Goal: Navigation & Orientation: Find specific page/section

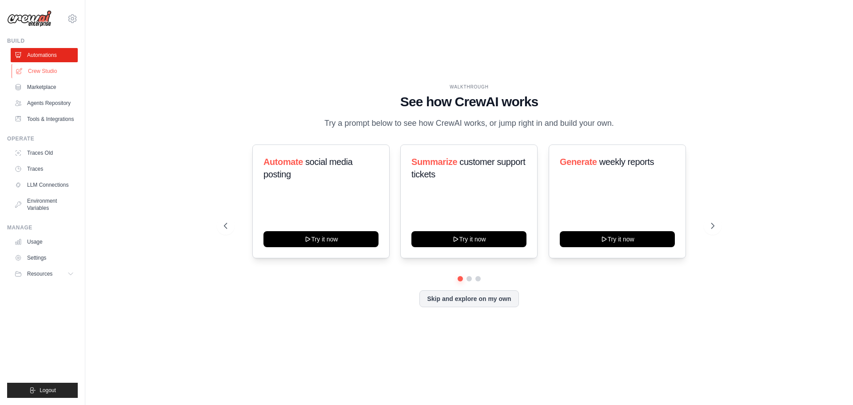
click at [41, 70] on link "Crew Studio" at bounding box center [45, 71] width 67 height 14
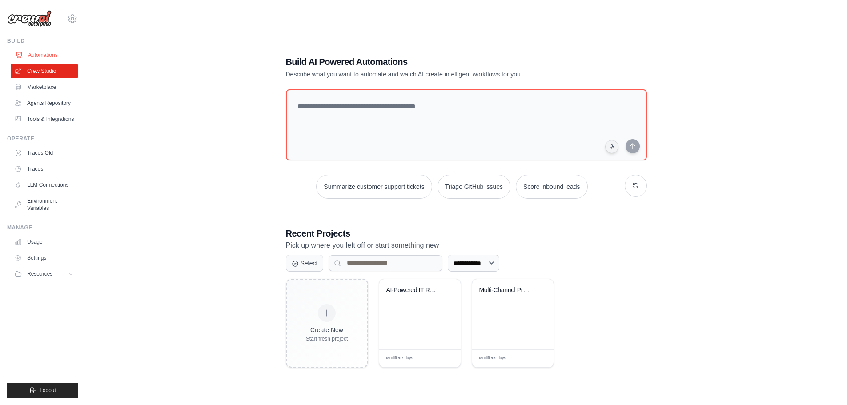
click at [44, 55] on link "Automations" at bounding box center [45, 55] width 67 height 14
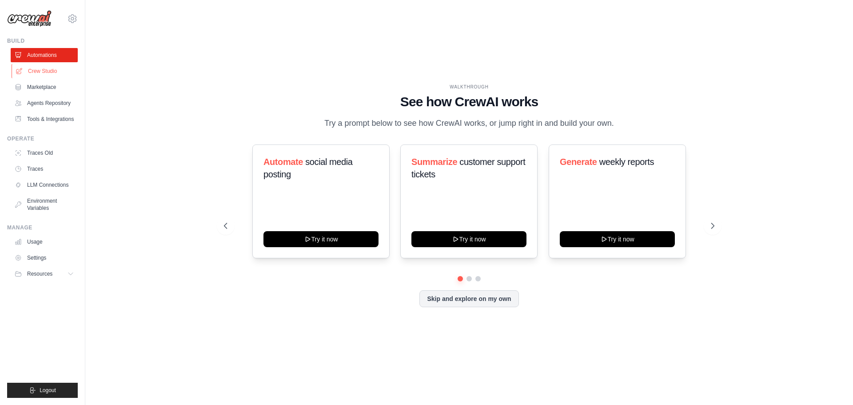
click at [44, 75] on link "Crew Studio" at bounding box center [45, 71] width 67 height 14
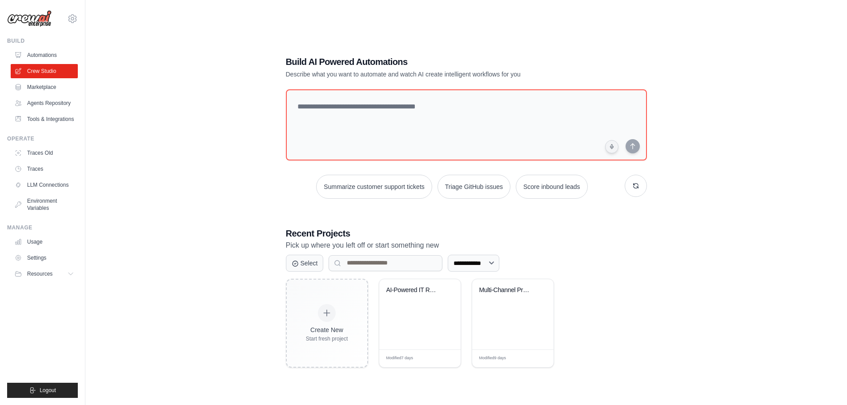
scroll to position [18, 0]
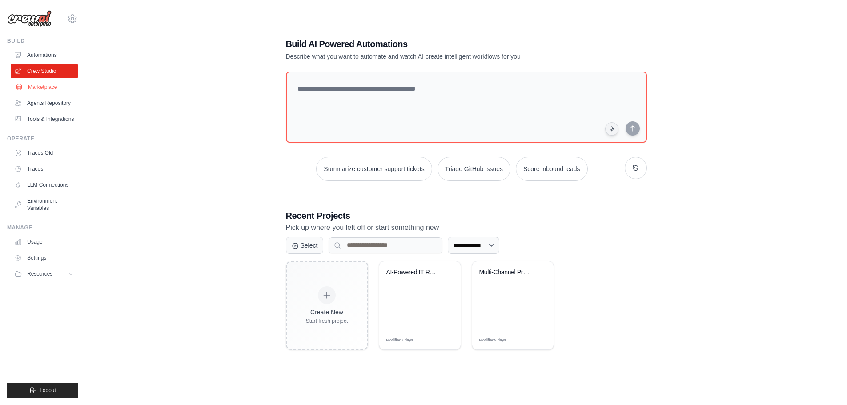
click at [47, 88] on link "Marketplace" at bounding box center [45, 87] width 67 height 14
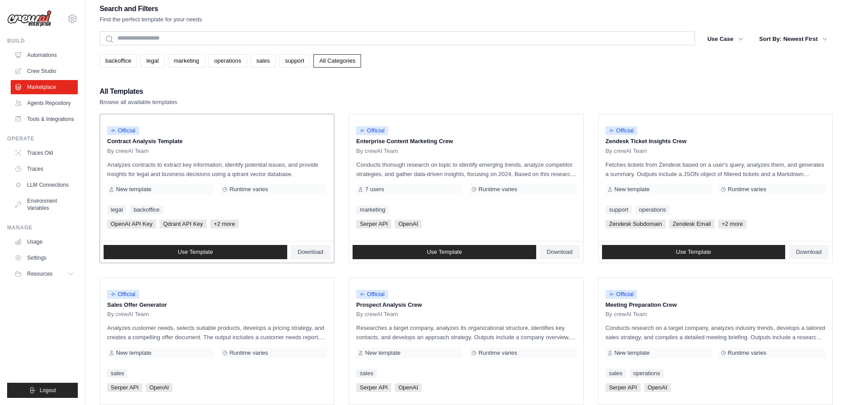
scroll to position [44, 0]
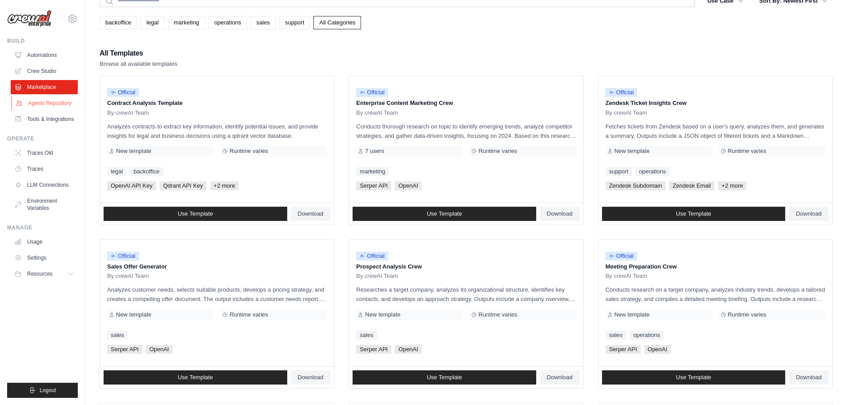
click at [57, 97] on link "Agents Repository" at bounding box center [45, 103] width 67 height 14
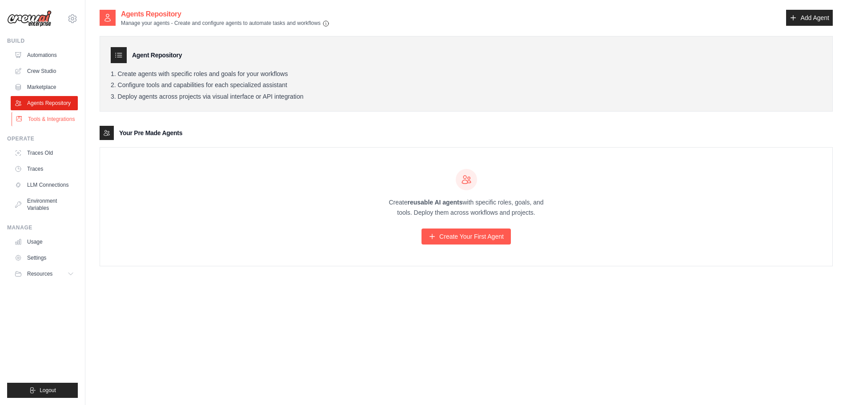
click at [51, 122] on link "Tools & Integrations" at bounding box center [45, 119] width 67 height 14
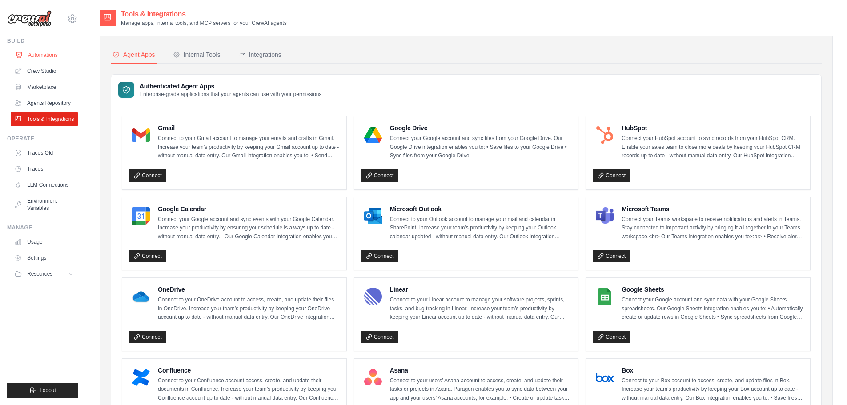
click at [37, 59] on link "Automations" at bounding box center [45, 55] width 67 height 14
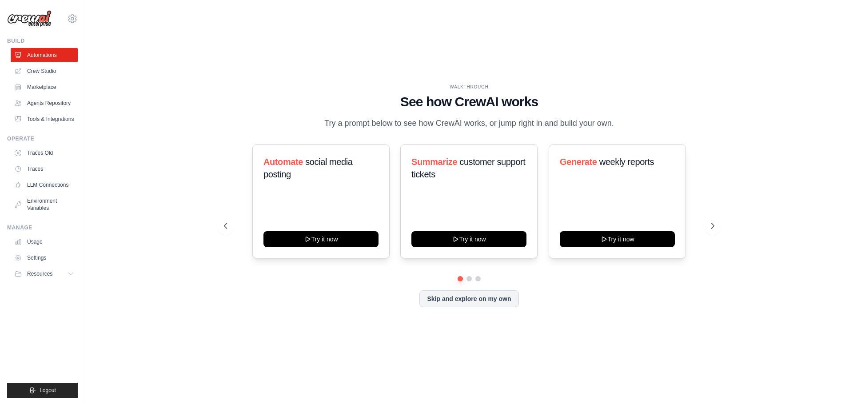
click at [43, 21] on img at bounding box center [29, 18] width 44 height 17
click at [72, 19] on icon at bounding box center [72, 18] width 11 height 11
click at [84, 55] on span "MCL" at bounding box center [110, 55] width 70 height 9
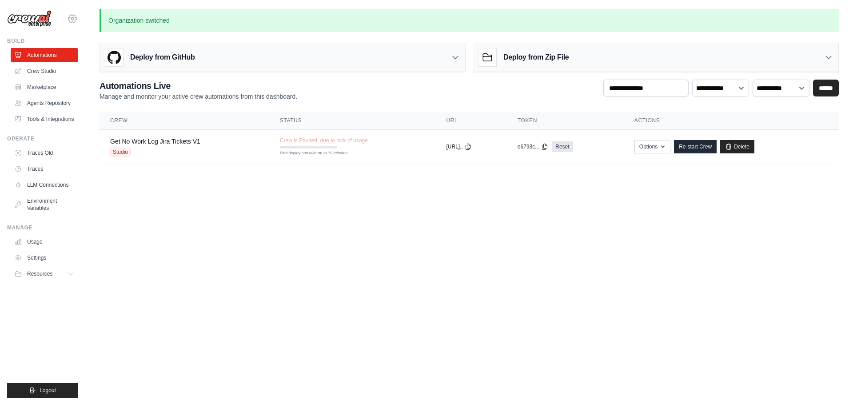
click at [68, 20] on icon at bounding box center [72, 19] width 8 height 8
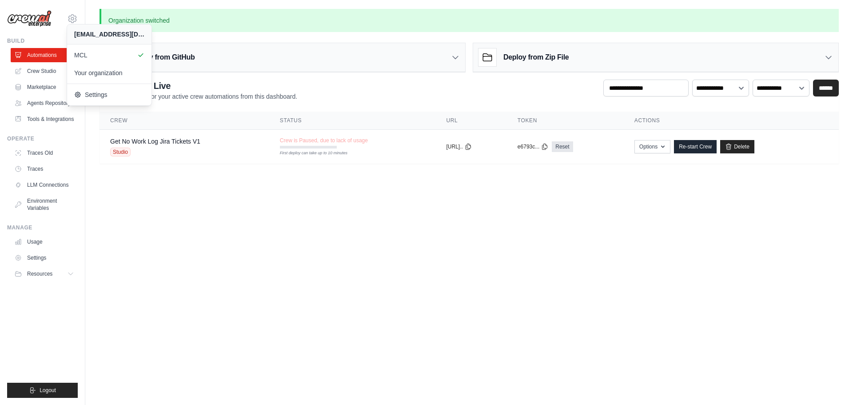
click at [169, 230] on body "mpage@megacorplogistics.com MCL Your organization GitHub" at bounding box center [426, 202] width 853 height 405
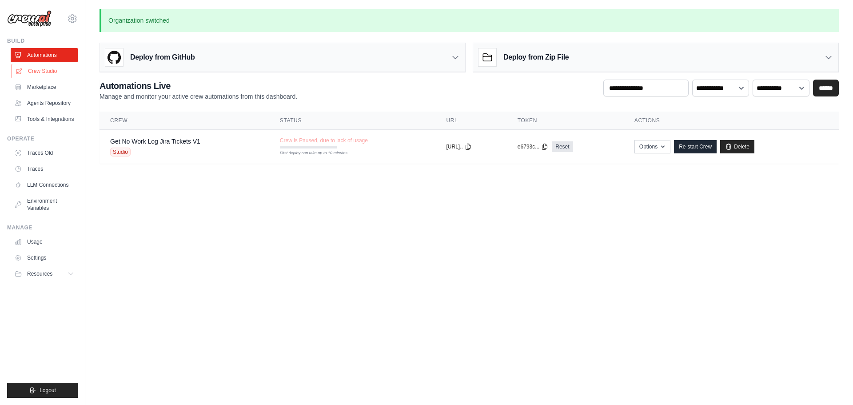
click at [47, 71] on link "Crew Studio" at bounding box center [45, 71] width 67 height 14
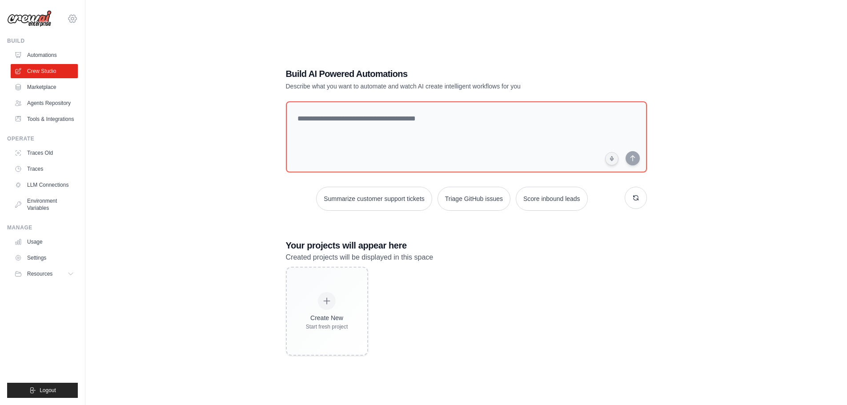
click at [72, 19] on icon at bounding box center [72, 18] width 11 height 11
click at [37, 19] on img at bounding box center [29, 18] width 44 height 17
click at [44, 58] on link "Automations" at bounding box center [45, 55] width 67 height 14
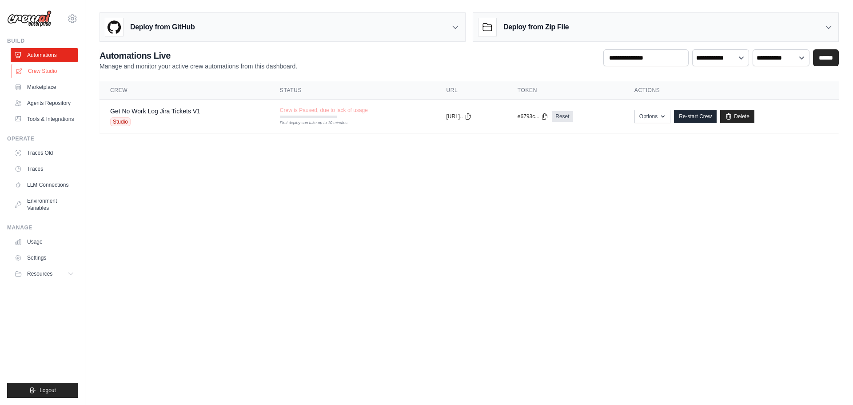
click at [42, 74] on link "Crew Studio" at bounding box center [45, 71] width 67 height 14
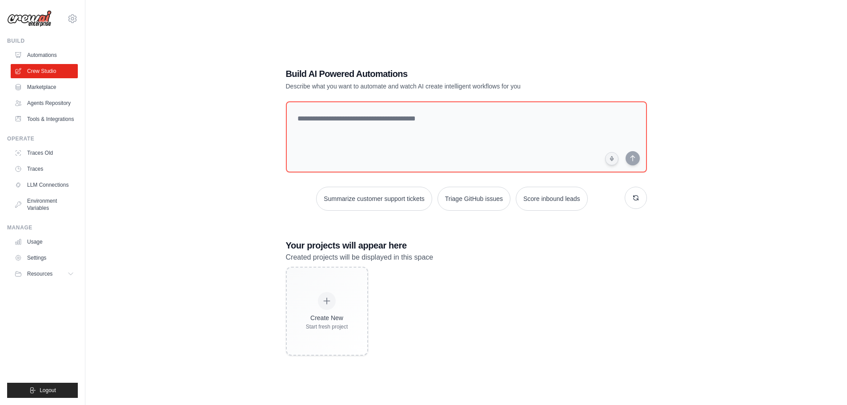
click at [45, 87] on link "Marketplace" at bounding box center [44, 87] width 67 height 14
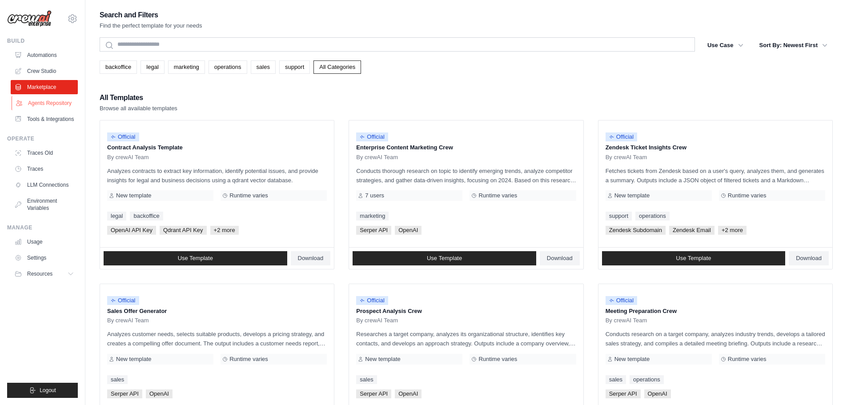
click at [47, 101] on link "Agents Repository" at bounding box center [45, 103] width 67 height 14
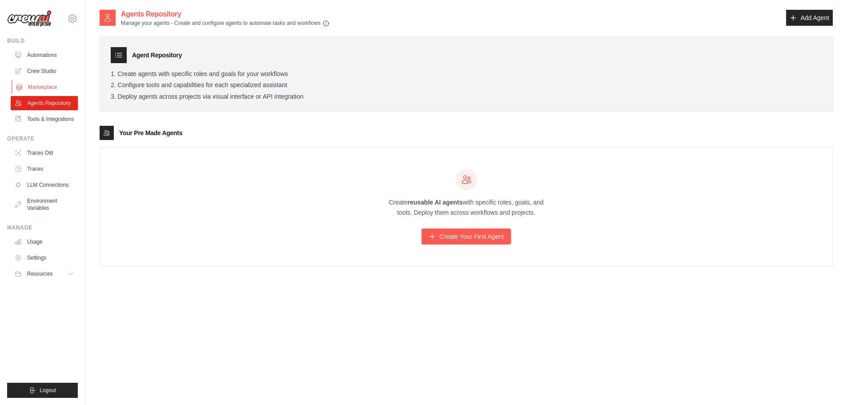
click at [46, 89] on link "Marketplace" at bounding box center [45, 87] width 67 height 14
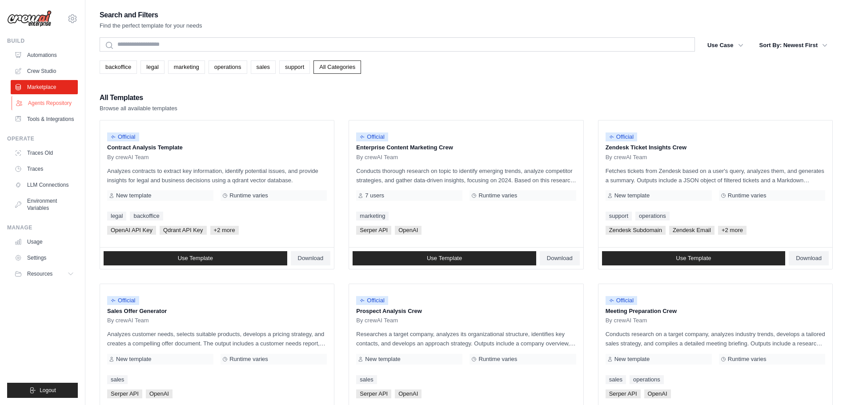
click at [50, 105] on link "Agents Repository" at bounding box center [45, 103] width 67 height 14
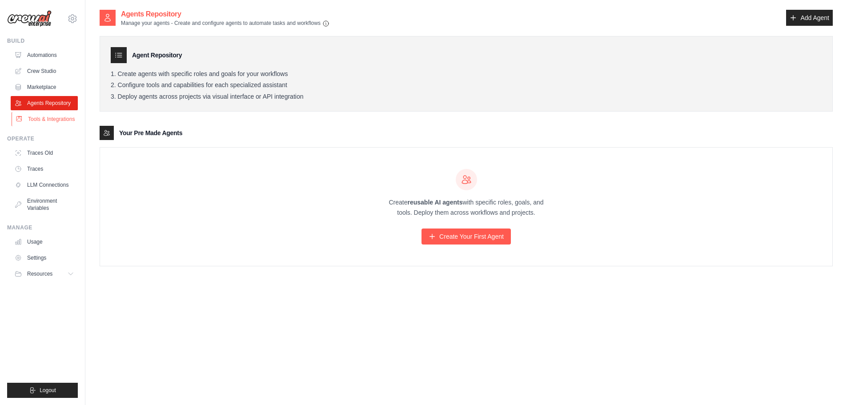
click at [54, 120] on link "Tools & Integrations" at bounding box center [45, 119] width 67 height 14
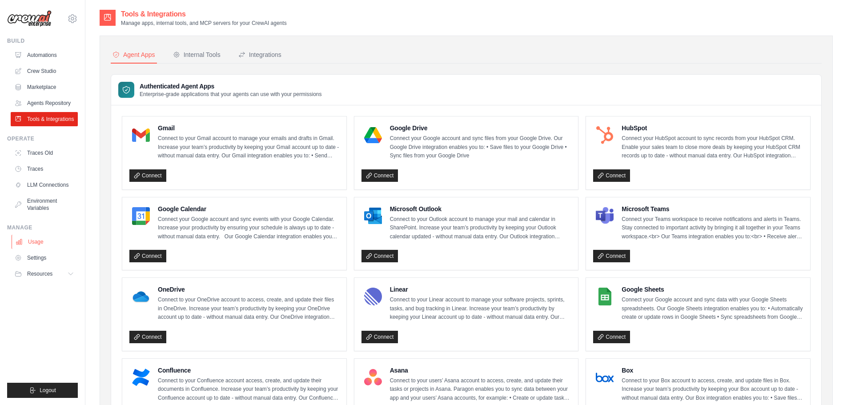
click at [41, 242] on link "Usage" at bounding box center [45, 242] width 67 height 14
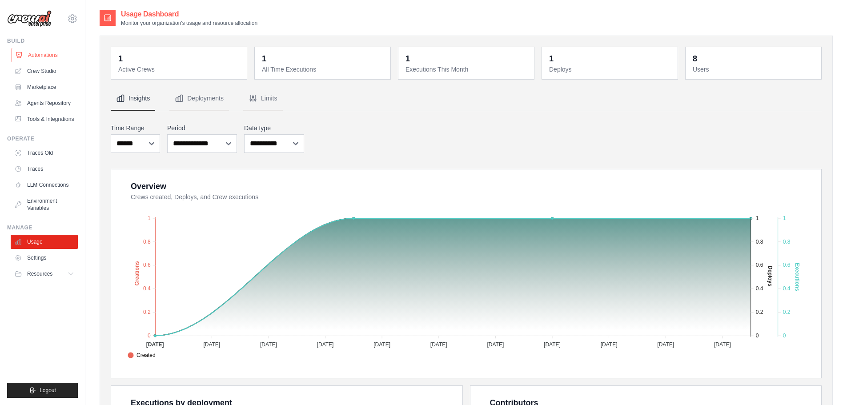
click at [48, 53] on link "Automations" at bounding box center [45, 55] width 67 height 14
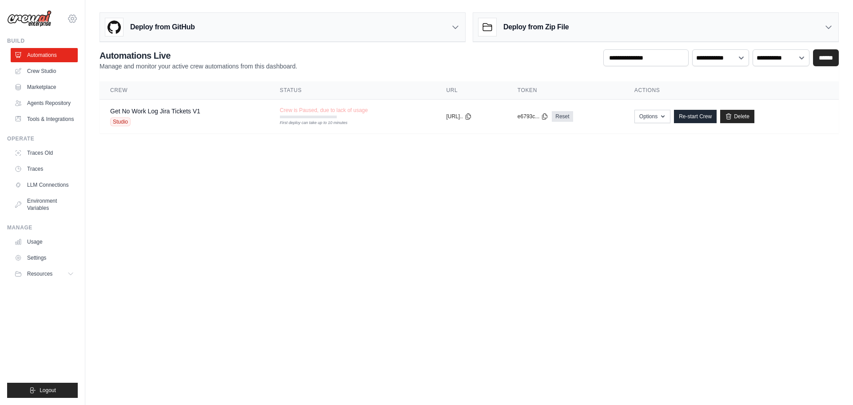
click at [72, 21] on icon at bounding box center [72, 18] width 11 height 11
click at [169, 184] on body "mpage@megacorplogistics.com MCL Your organization GitHub" at bounding box center [426, 202] width 853 height 405
click at [49, 73] on link "Crew Studio" at bounding box center [45, 71] width 67 height 14
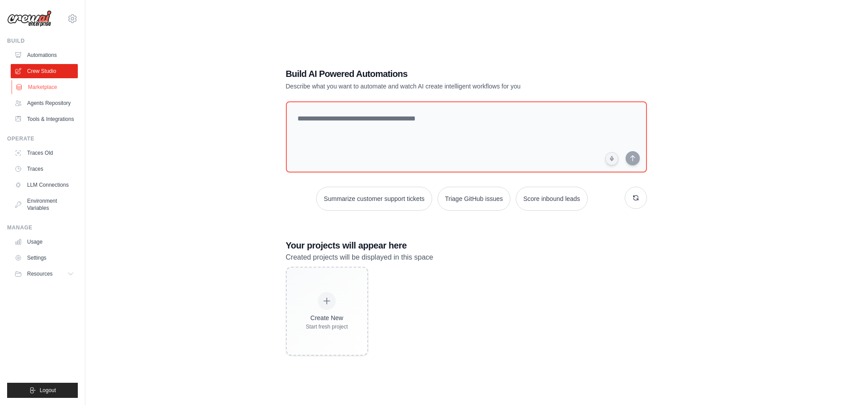
click at [33, 89] on link "Marketplace" at bounding box center [45, 87] width 67 height 14
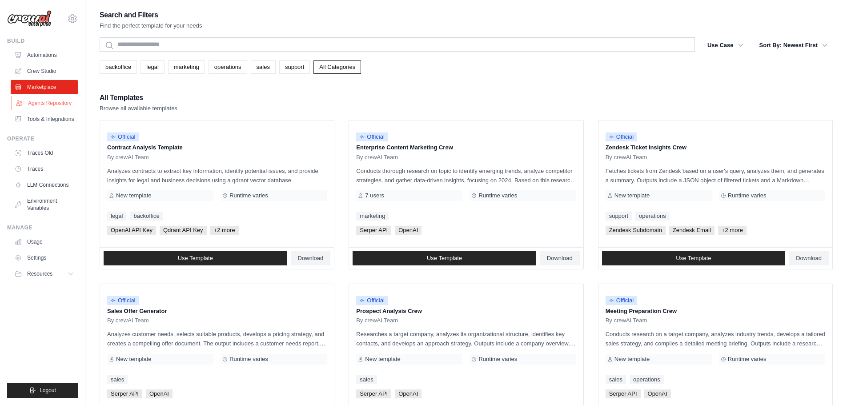
click at [50, 106] on link "Agents Repository" at bounding box center [45, 103] width 67 height 14
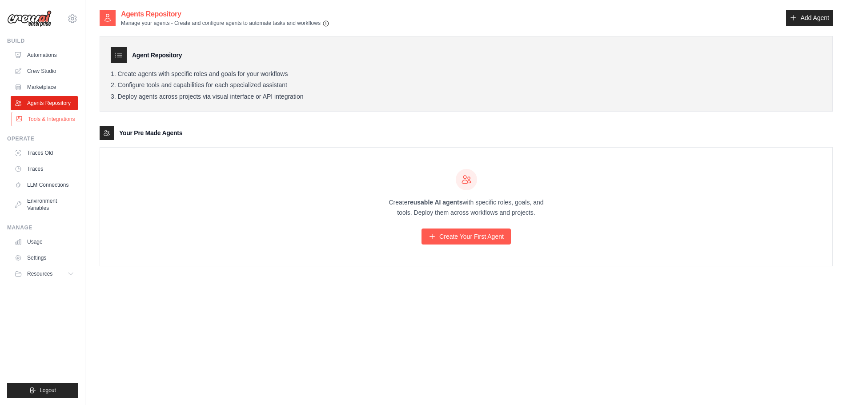
click at [55, 124] on link "Tools & Integrations" at bounding box center [45, 119] width 67 height 14
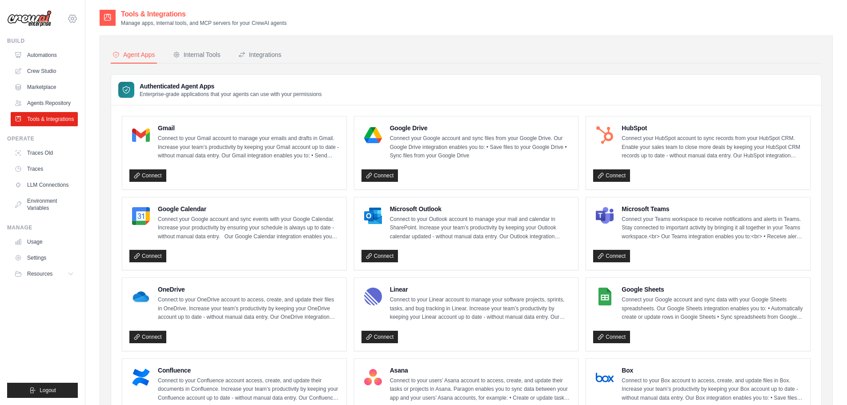
click at [73, 20] on icon at bounding box center [72, 18] width 3 height 3
click at [86, 72] on span "Your organization" at bounding box center [110, 72] width 70 height 9
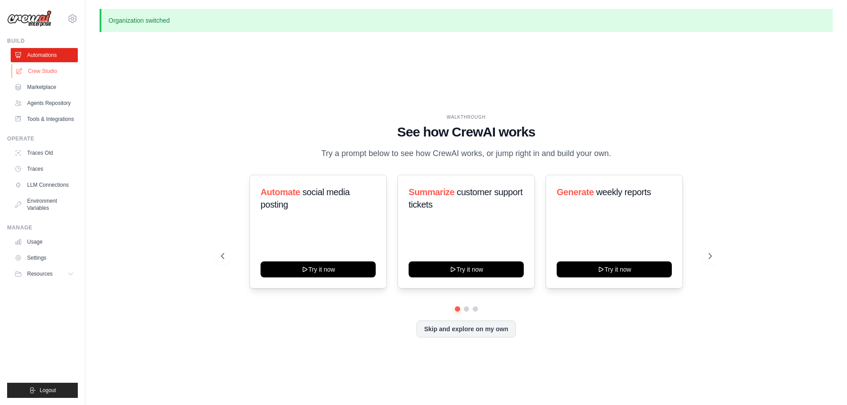
click at [45, 66] on link "Crew Studio" at bounding box center [45, 71] width 67 height 14
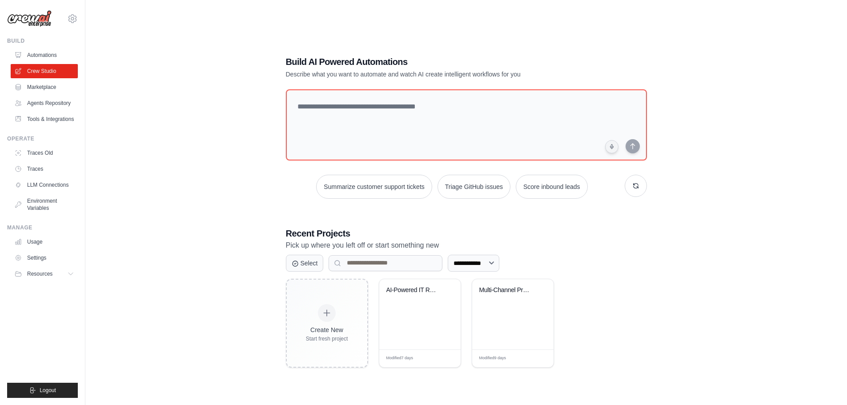
click at [50, 82] on link "Marketplace" at bounding box center [44, 87] width 67 height 14
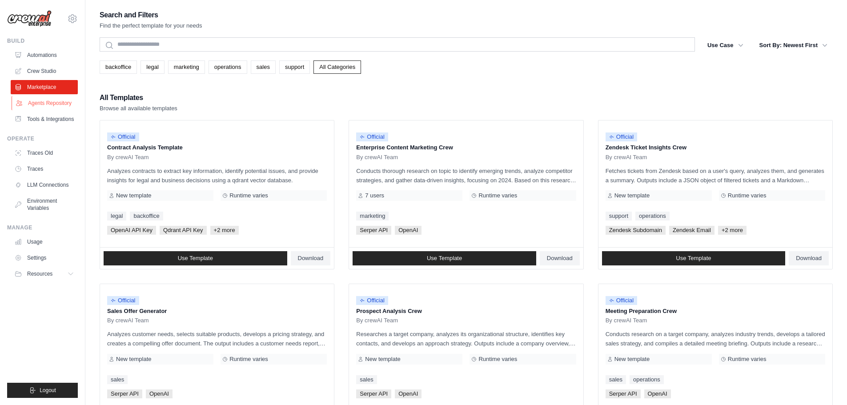
click at [54, 100] on link "Agents Repository" at bounding box center [45, 103] width 67 height 14
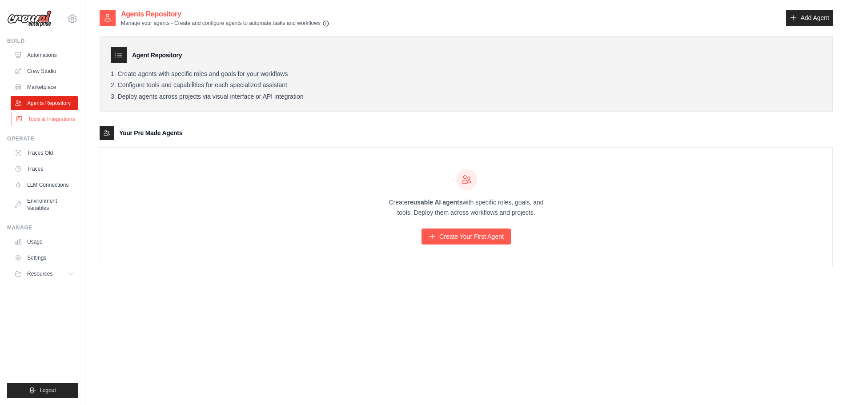
click at [59, 117] on link "Tools & Integrations" at bounding box center [45, 119] width 67 height 14
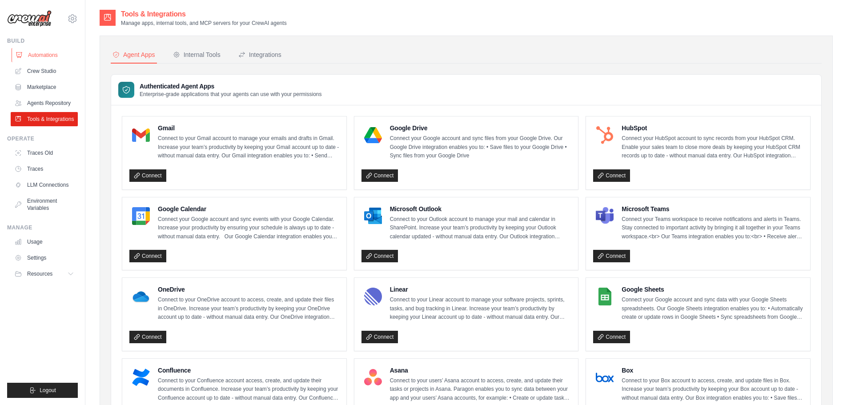
click at [35, 57] on link "Automations" at bounding box center [45, 55] width 67 height 14
